Goal: Information Seeking & Learning: Learn about a topic

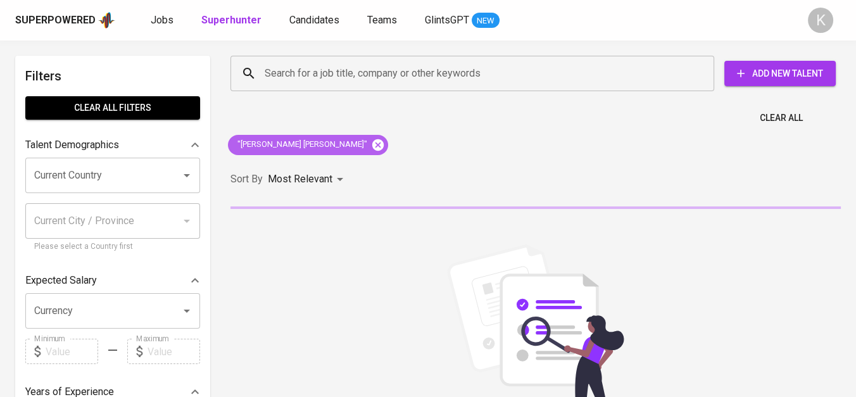
click at [371, 146] on icon at bounding box center [378, 145] width 14 height 14
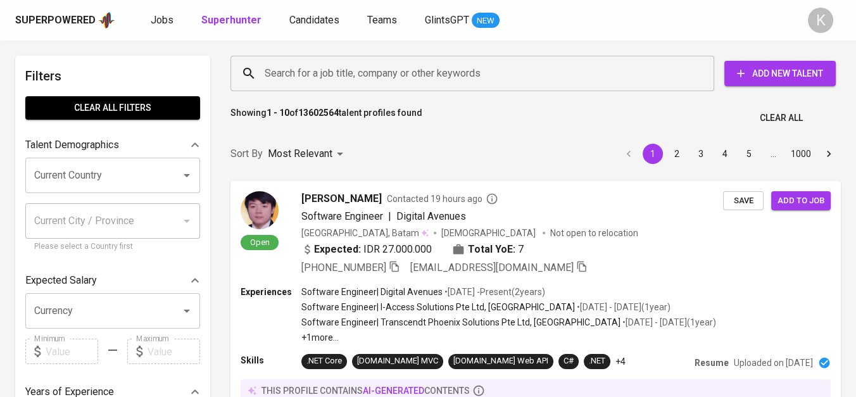
click at [391, 73] on input "Search for a job title, company or other keywords" at bounding box center [475, 73] width 428 height 24
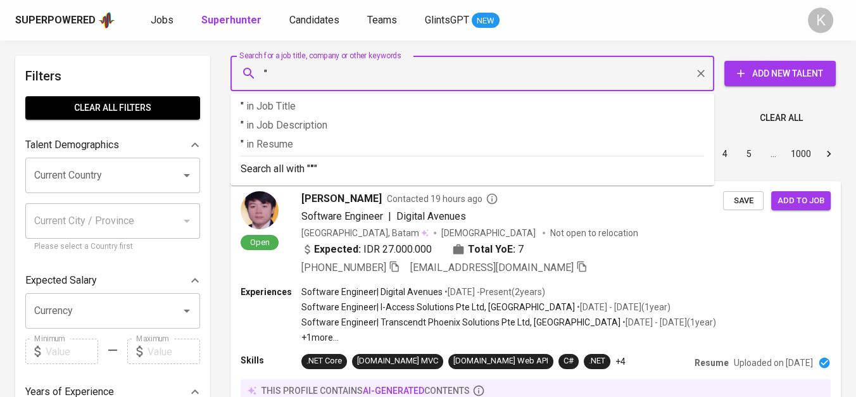
paste input "[PERSON_NAME]"
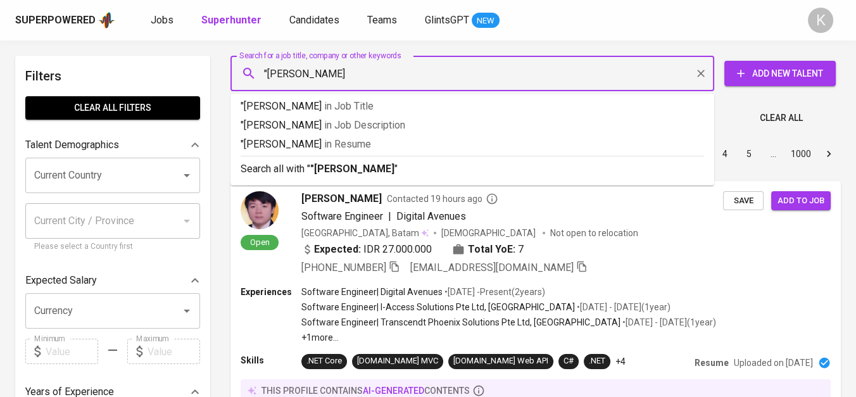
type input ""Putra [PERSON_NAME]""
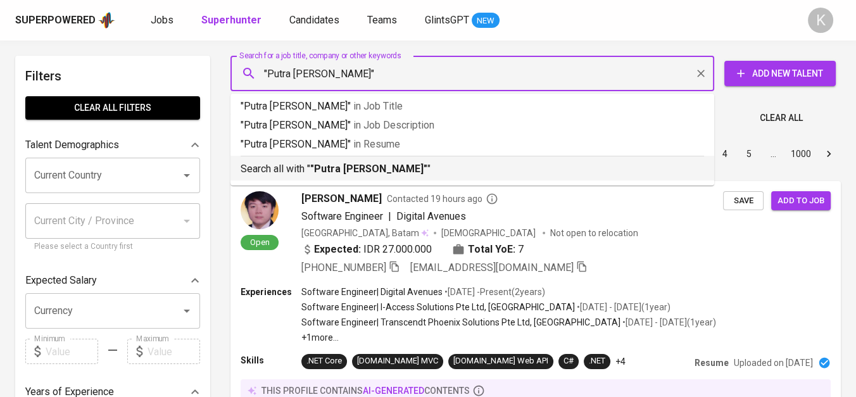
click at [386, 163] on b ""Putra [PERSON_NAME]"" at bounding box center [368, 169] width 117 height 12
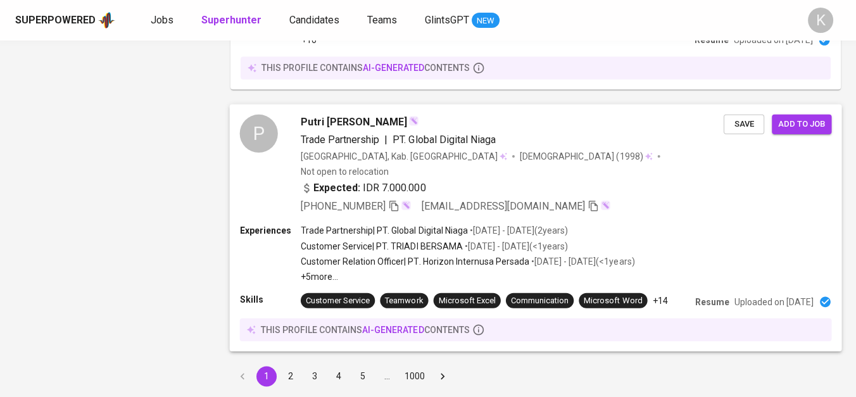
scroll to position [2217, 0]
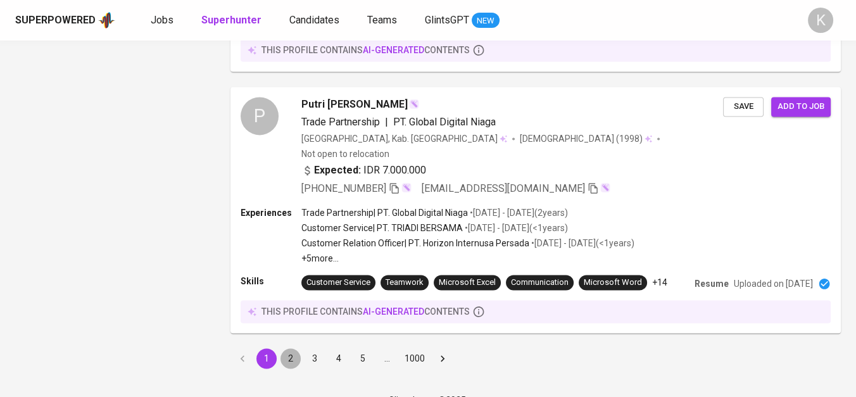
click at [287, 348] on button "2" at bounding box center [290, 358] width 20 height 20
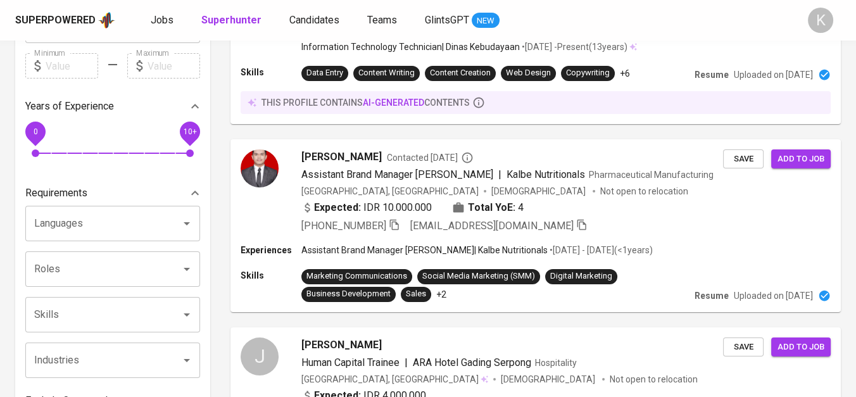
scroll to position [2075, 0]
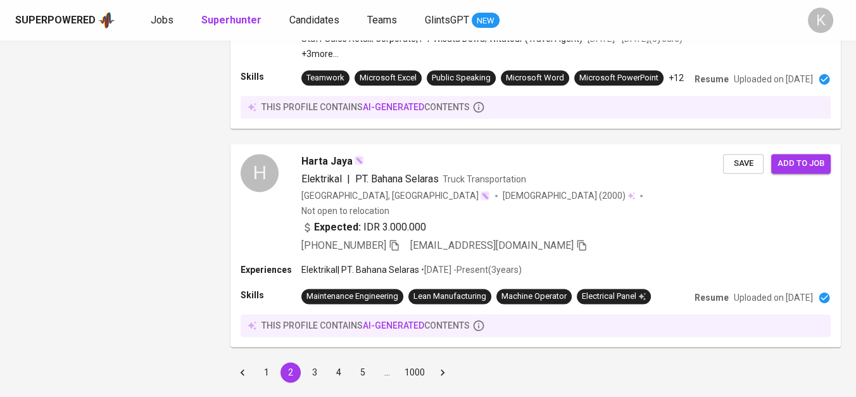
click at [269, 362] on button "1" at bounding box center [266, 372] width 20 height 20
